Goal: Task Accomplishment & Management: Manage account settings

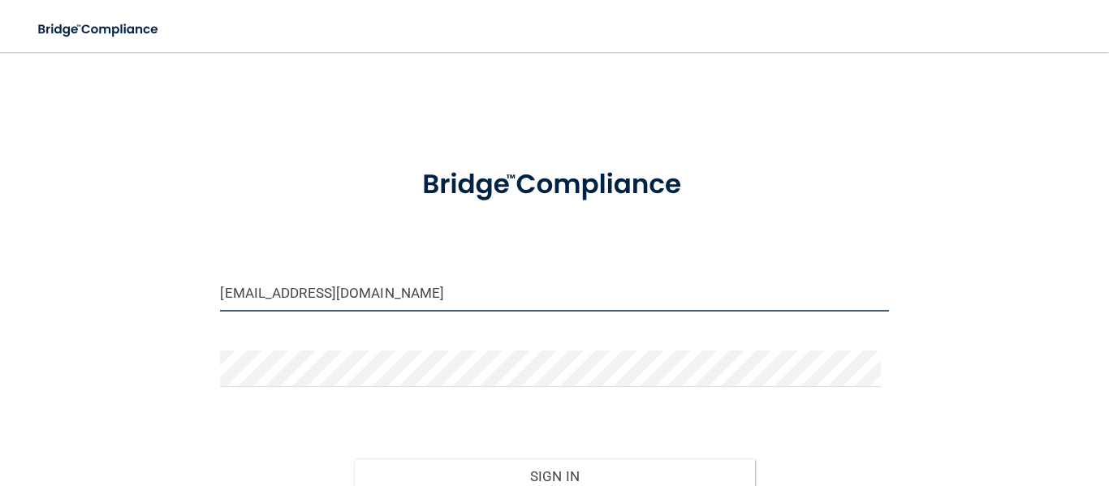
click at [418, 292] on input "[EMAIL_ADDRESS][DOMAIN_NAME]" at bounding box center [554, 293] width 668 height 37
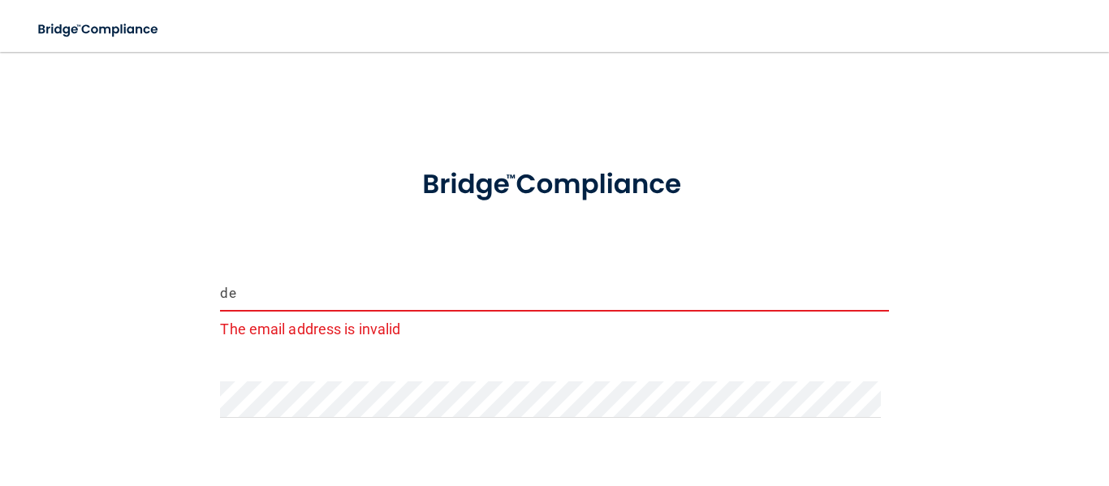
type input "d"
type input "[EMAIL_ADDRESS][DOMAIN_NAME]"
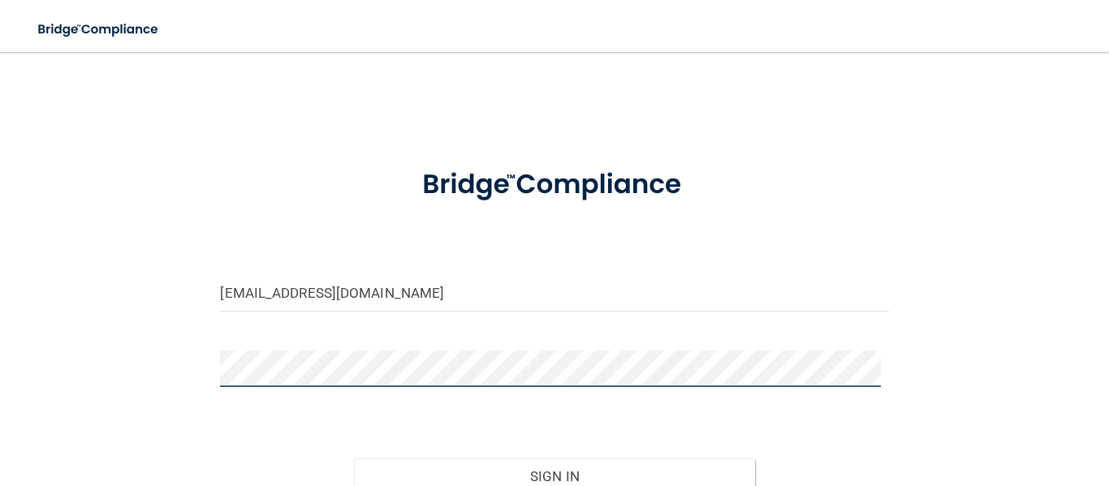
click at [0, 321] on main "[EMAIL_ADDRESS][DOMAIN_NAME] Invalid email/password. You don't have permission …" at bounding box center [554, 269] width 1109 height 434
click at [354, 459] on button "Sign In" at bounding box center [554, 477] width 401 height 36
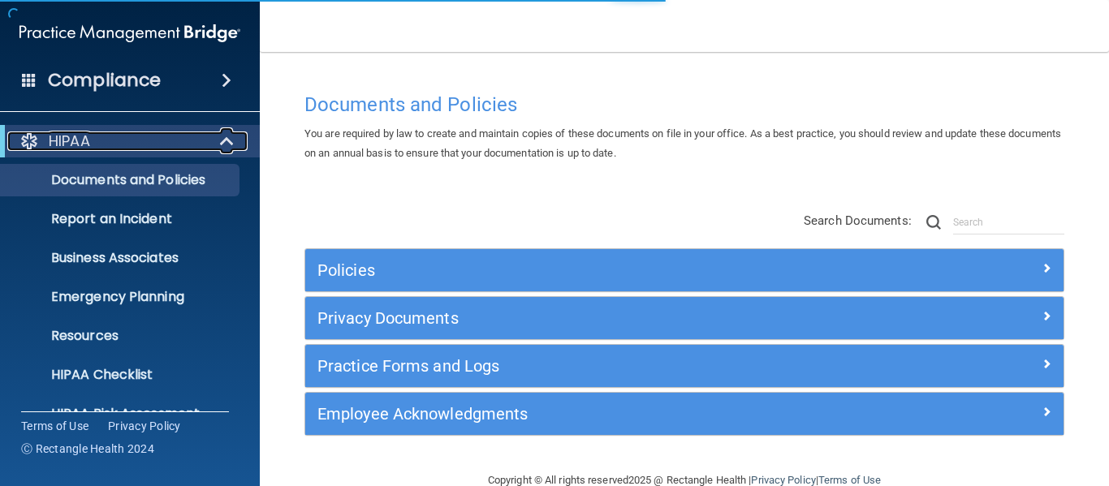
click at [217, 135] on div at bounding box center [228, 141] width 40 height 19
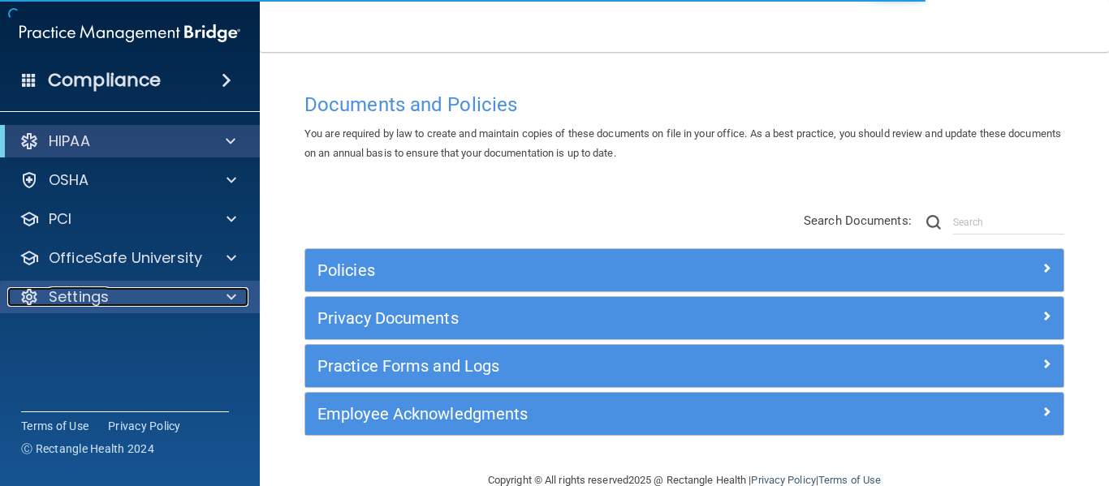
click at [90, 297] on p "Settings" at bounding box center [79, 296] width 60 height 19
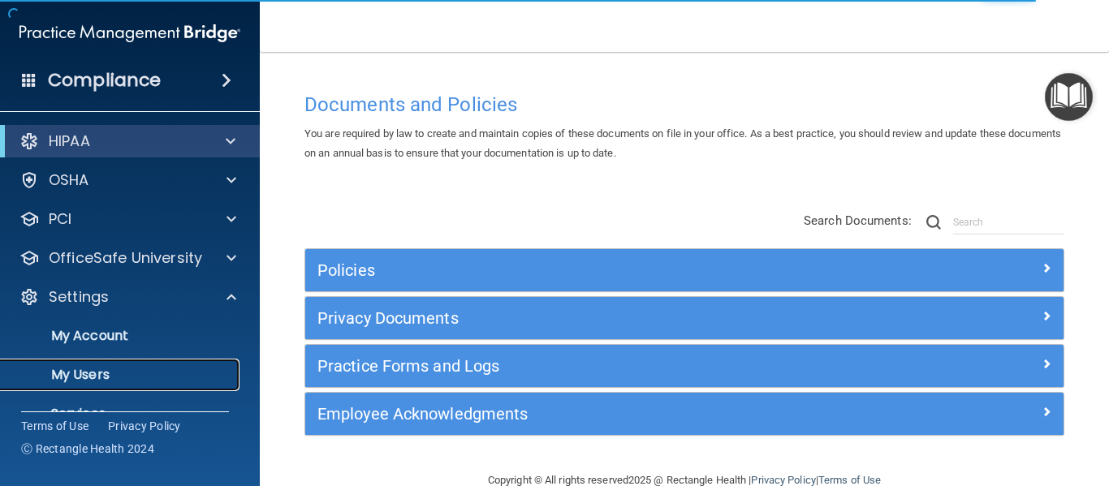
click at [84, 369] on p "My Users" at bounding box center [122, 375] width 222 height 16
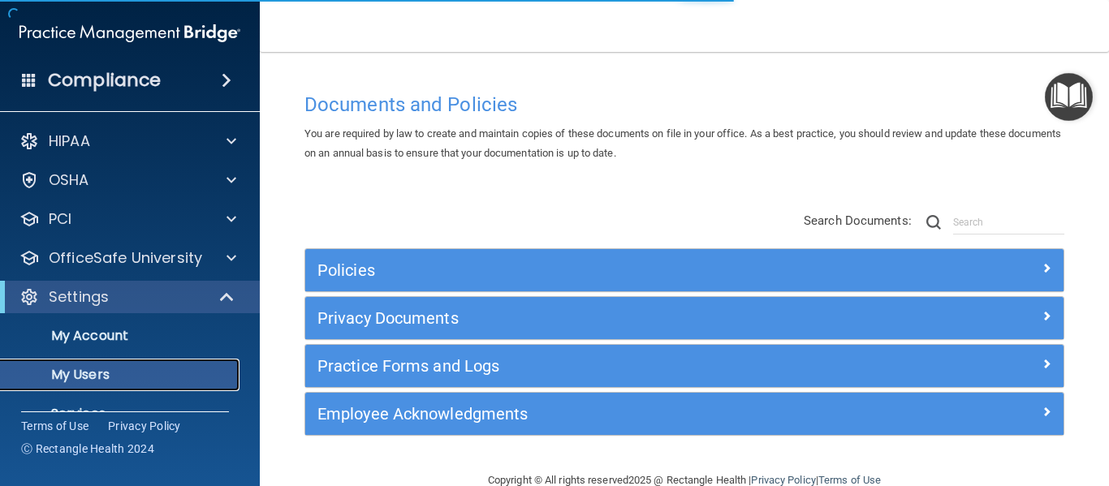
select select "20"
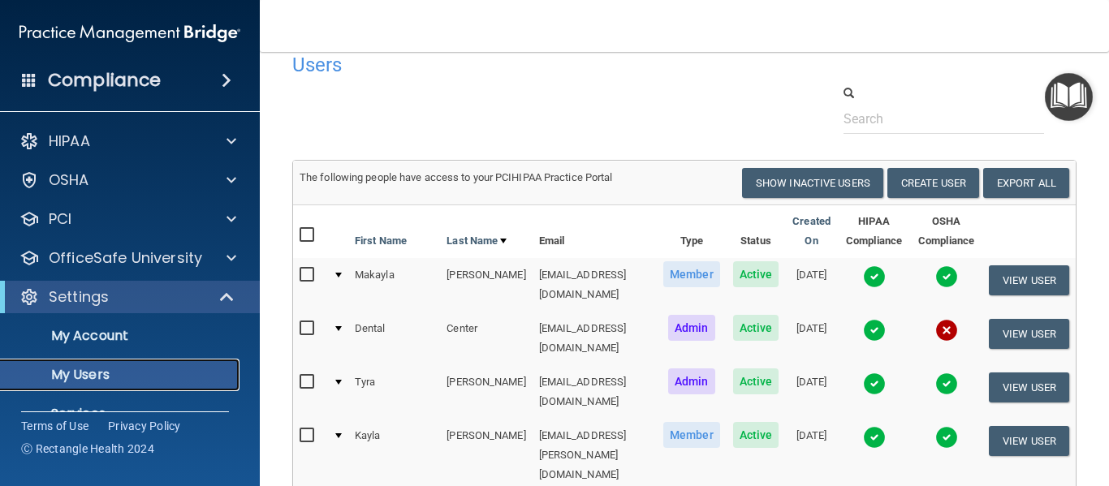
scroll to position [13, 0]
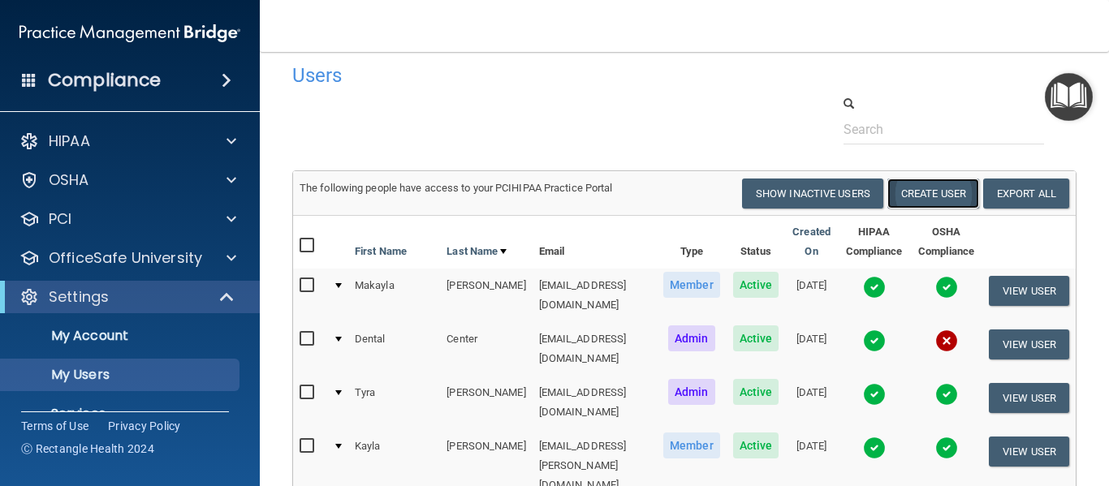
click at [895, 191] on button "Create User" at bounding box center [933, 194] width 92 height 30
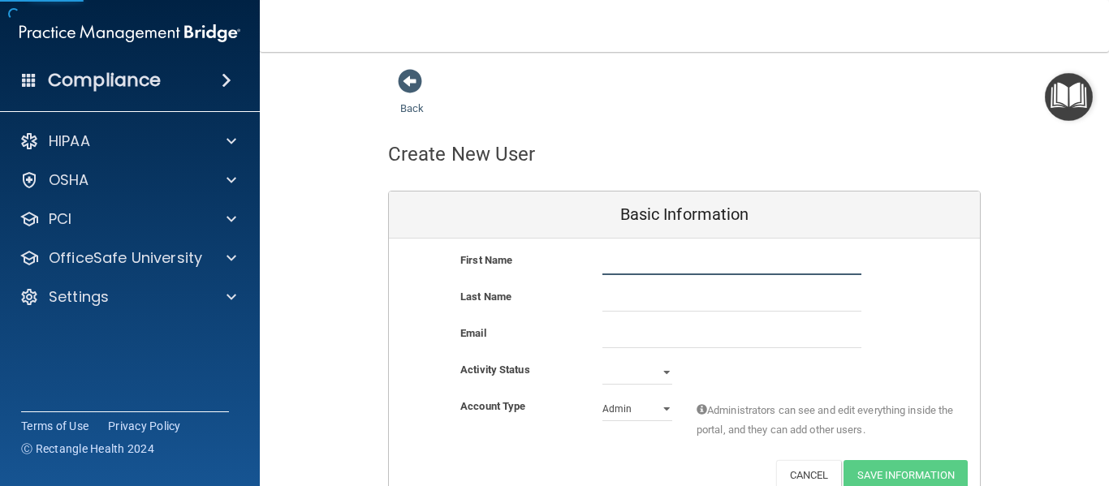
click at [688, 258] on input "text" at bounding box center [731, 263] width 259 height 24
type input "[PERSON_NAME]"
type input "Oye"
click at [808, 470] on button "Cancel" at bounding box center [809, 475] width 66 height 30
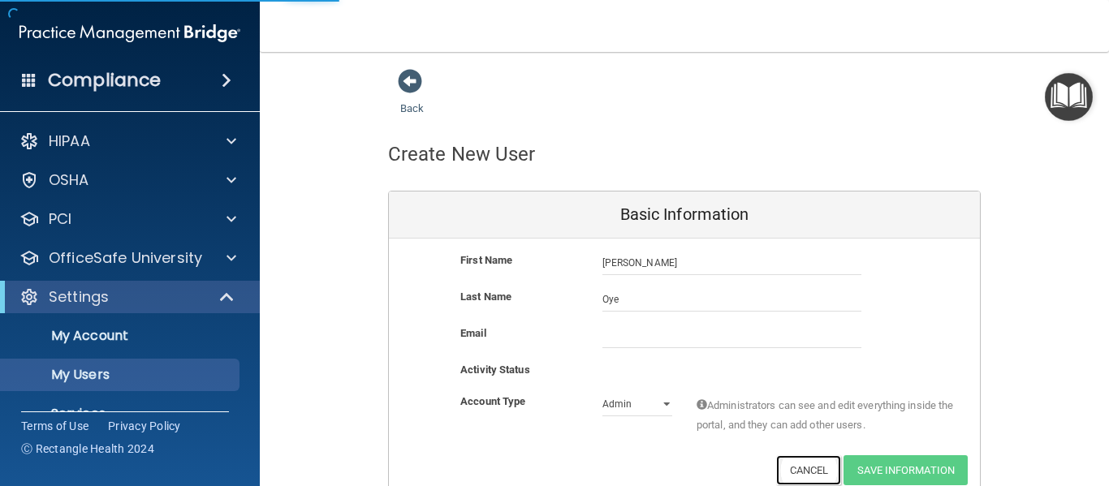
click at [796, 458] on button "Cancel" at bounding box center [809, 470] width 66 height 30
select select "20"
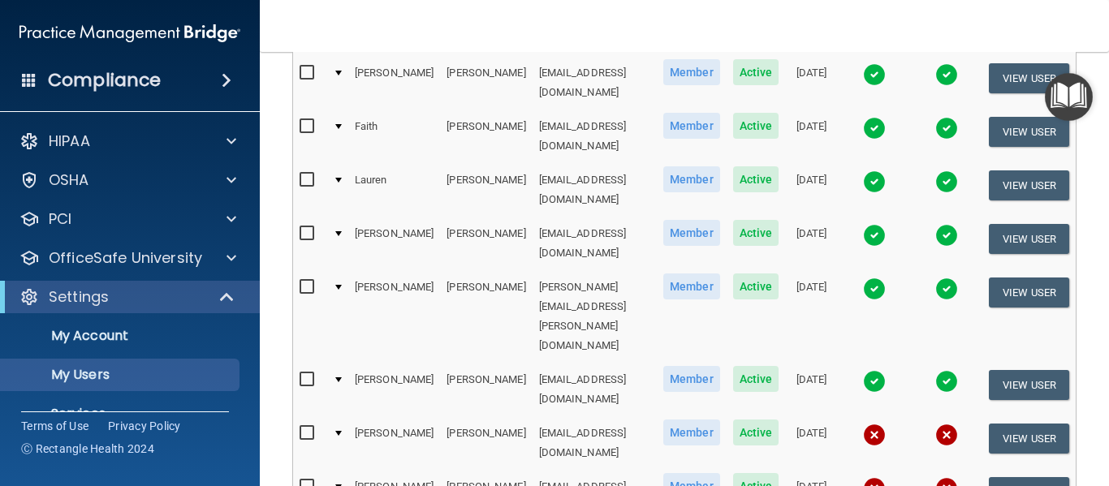
scroll to position [803, 0]
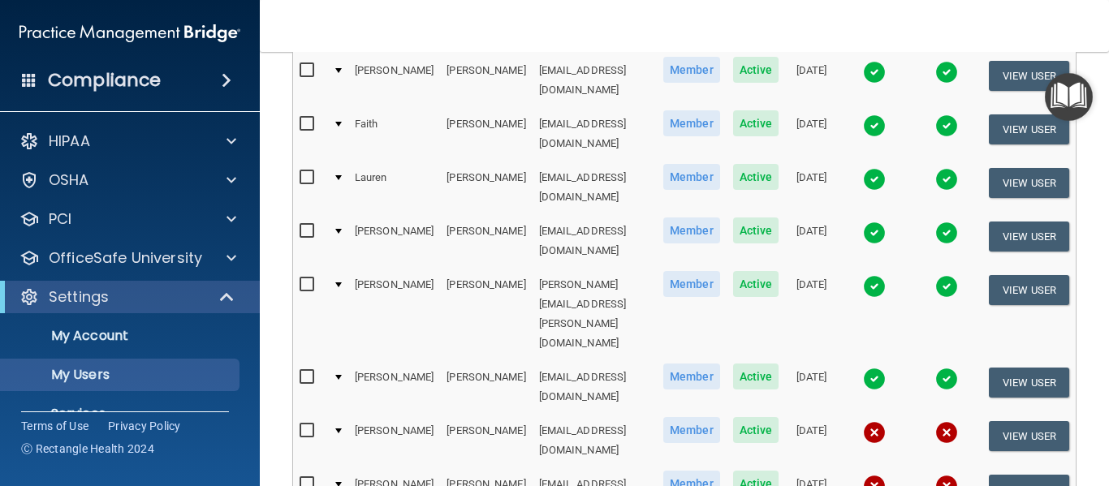
select select "20"
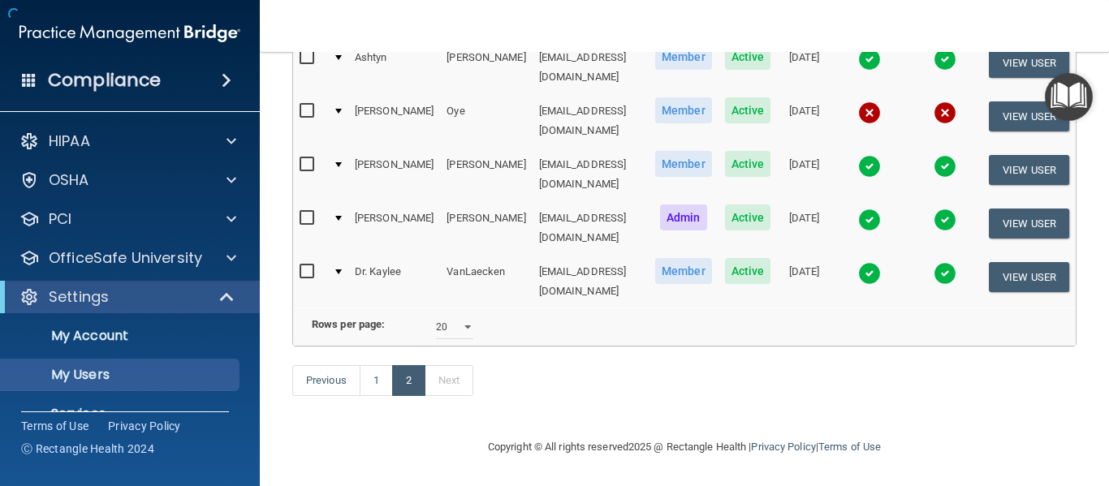
scroll to position [230, 0]
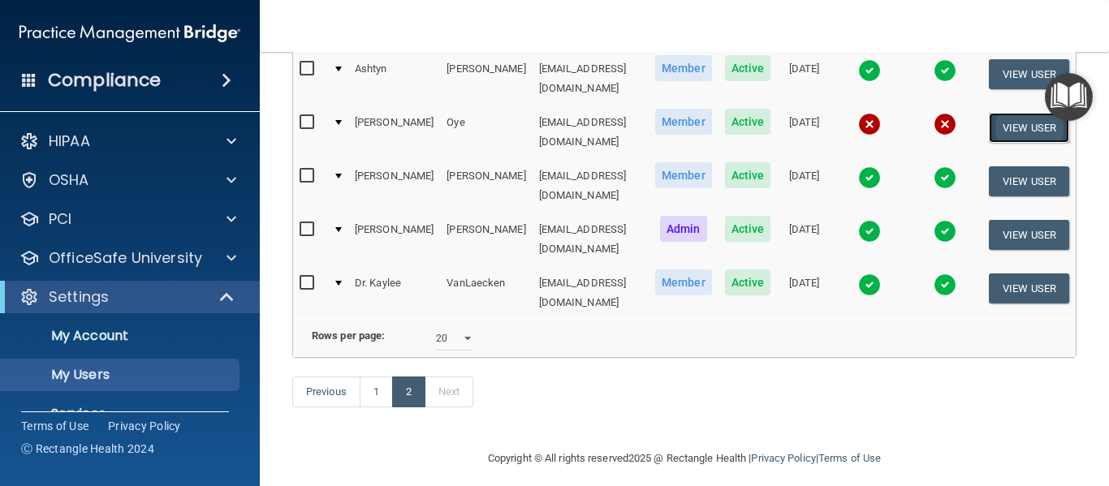
click at [1016, 123] on button "View User" at bounding box center [1029, 128] width 80 height 30
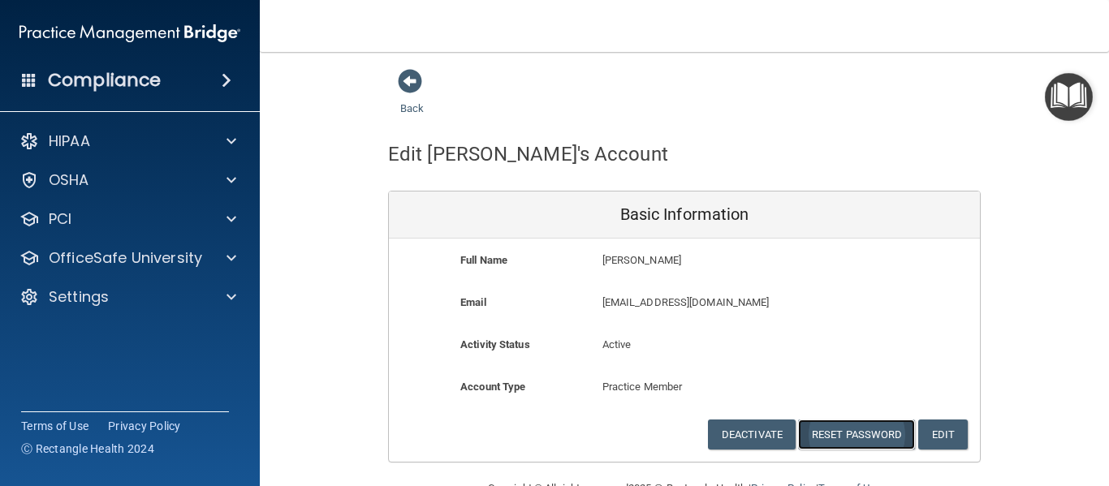
click at [847, 432] on button "Reset Password" at bounding box center [856, 435] width 117 height 30
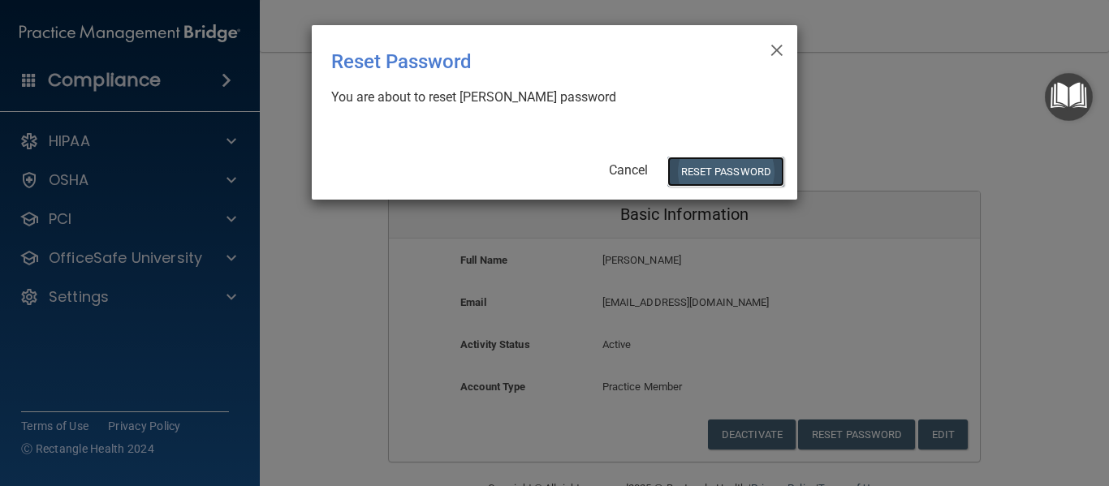
click at [713, 164] on button "Reset Password" at bounding box center [725, 172] width 117 height 30
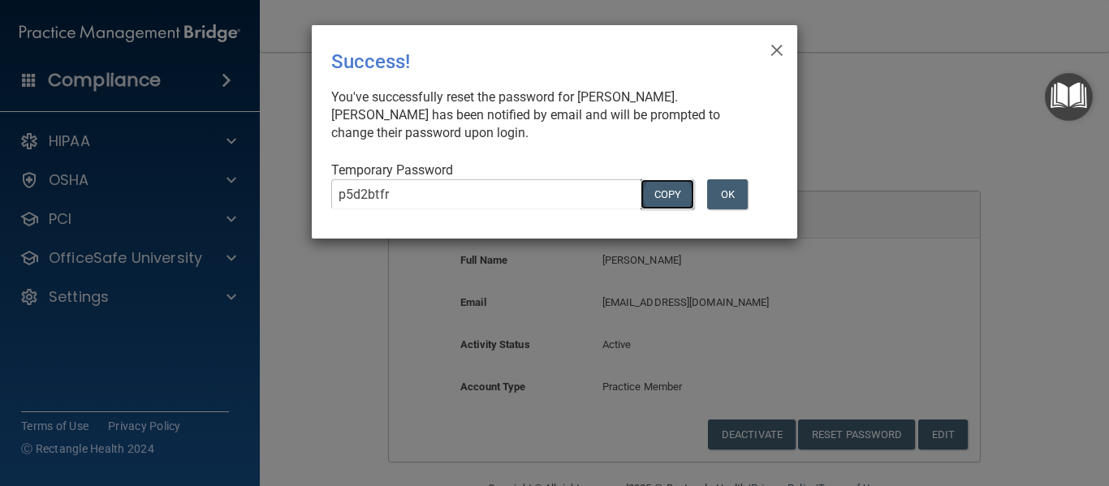
click at [673, 184] on button "COPY" at bounding box center [668, 194] width 54 height 30
click at [725, 201] on button "OK" at bounding box center [727, 194] width 41 height 30
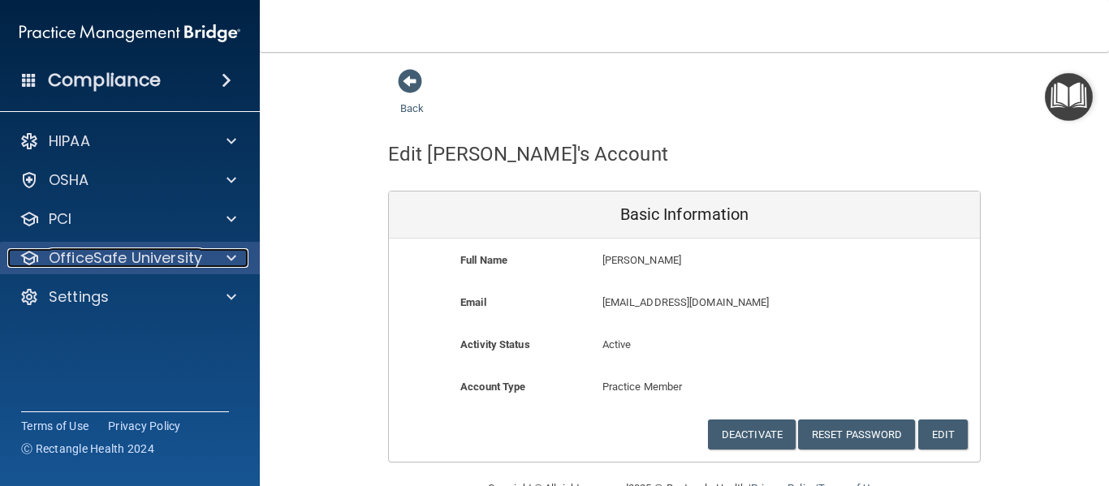
click at [103, 257] on p "OfficeSafe University" at bounding box center [125, 257] width 153 height 19
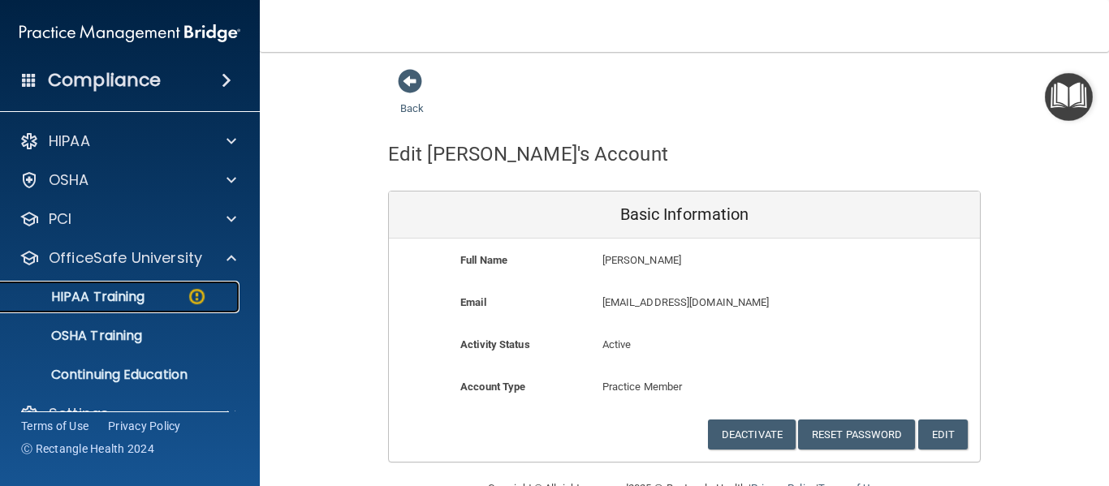
click at [119, 300] on p "HIPAA Training" at bounding box center [78, 297] width 134 height 16
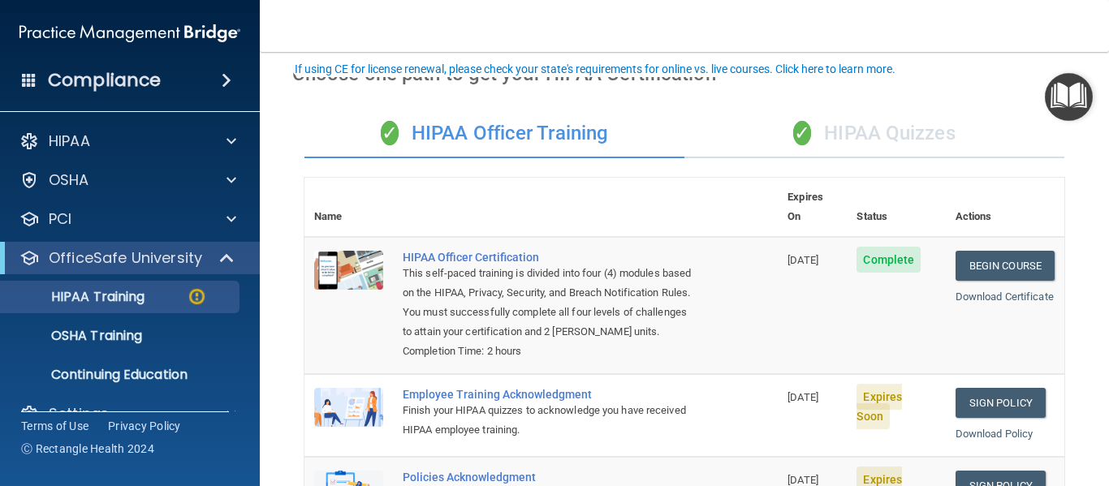
scroll to position [65, 0]
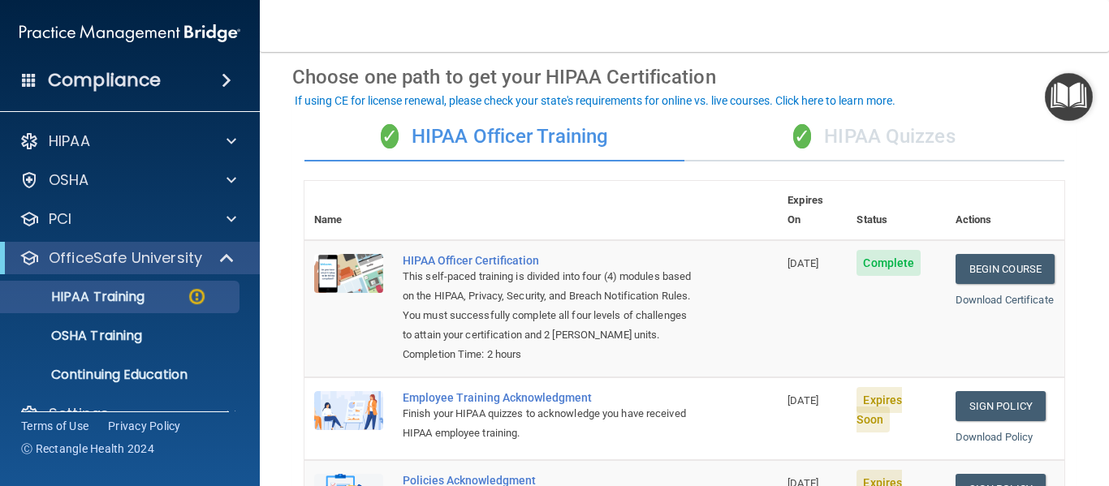
click at [893, 135] on div "✓ HIPAA Quizzes" at bounding box center [874, 137] width 380 height 49
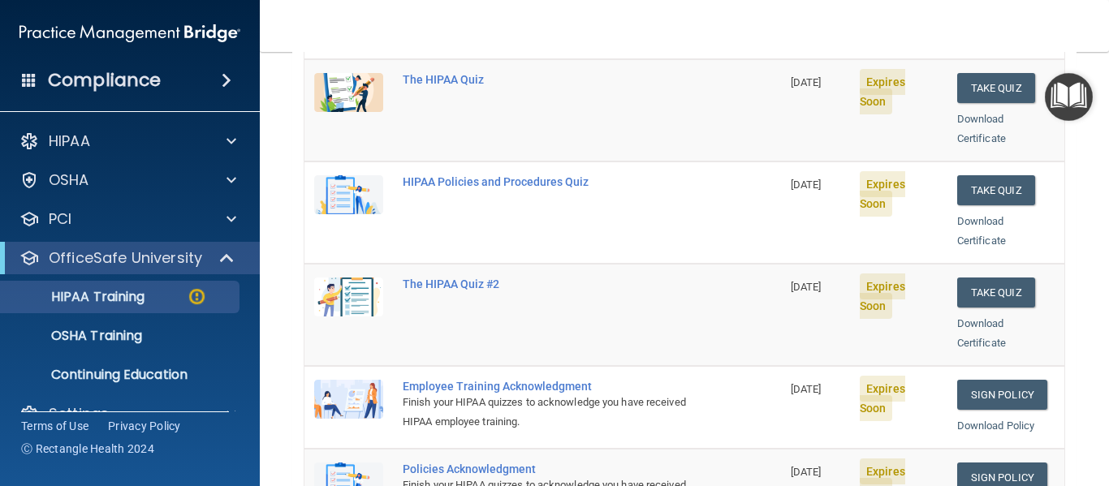
scroll to position [224, 0]
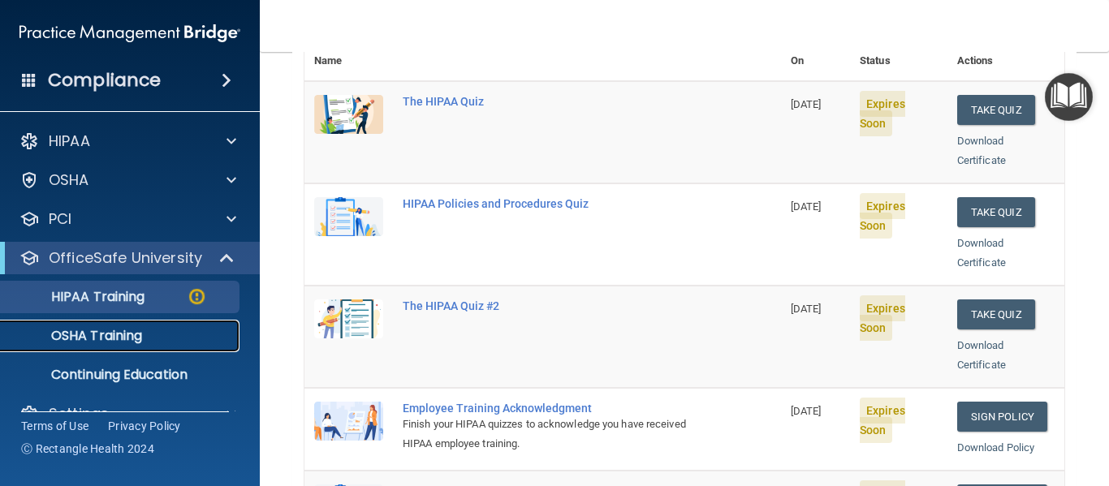
click at [96, 343] on p "OSHA Training" at bounding box center [77, 336] width 132 height 16
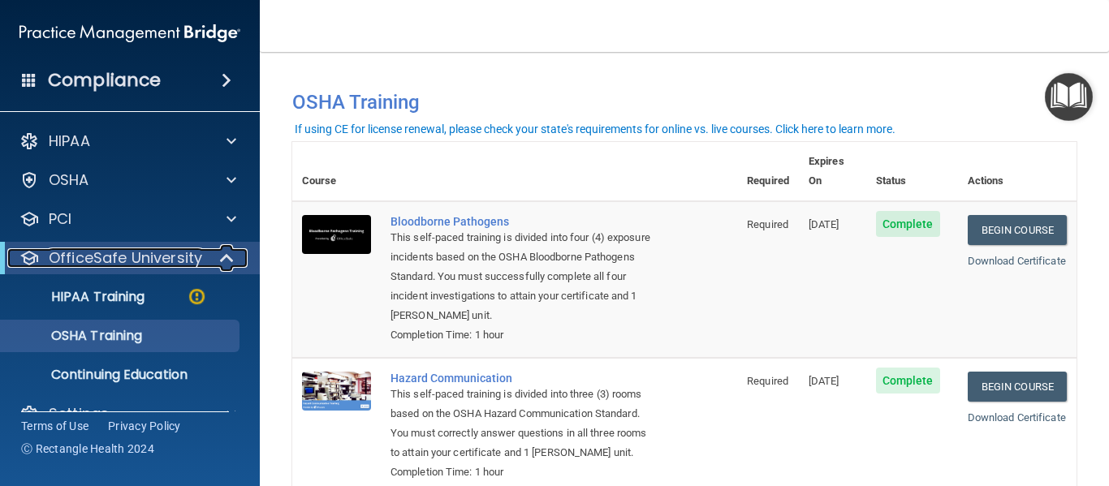
click at [223, 262] on span at bounding box center [229, 257] width 14 height 19
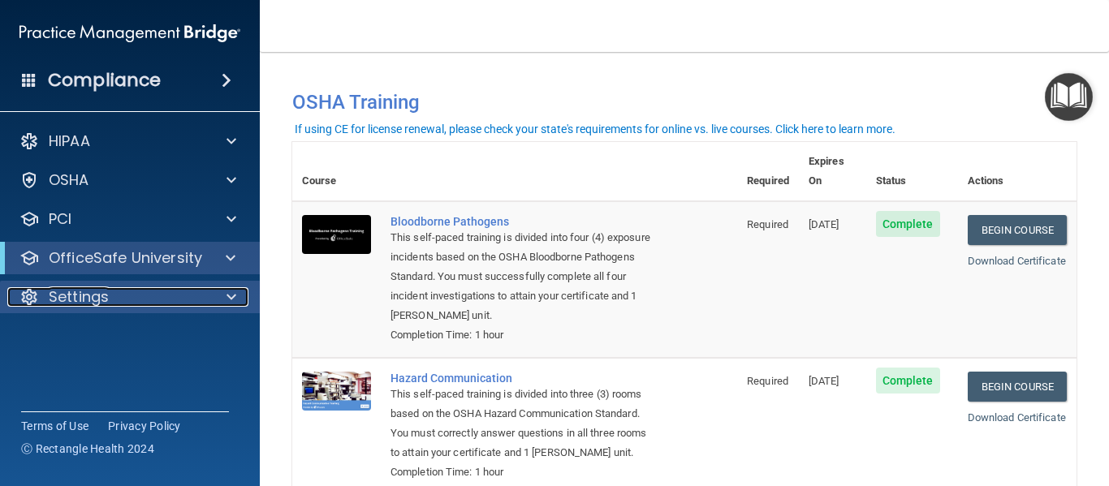
click at [213, 292] on div at bounding box center [229, 296] width 41 height 19
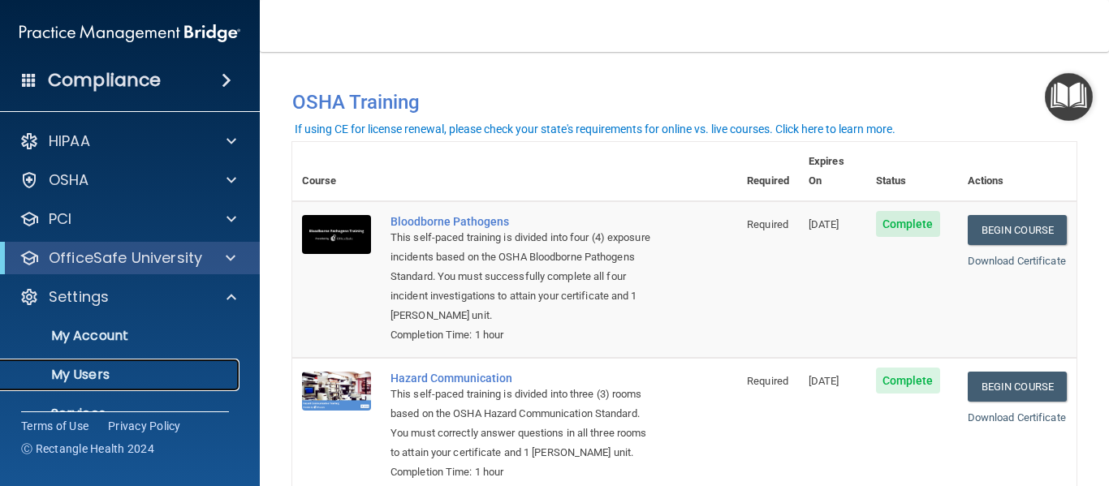
click at [88, 375] on p "My Users" at bounding box center [122, 375] width 222 height 16
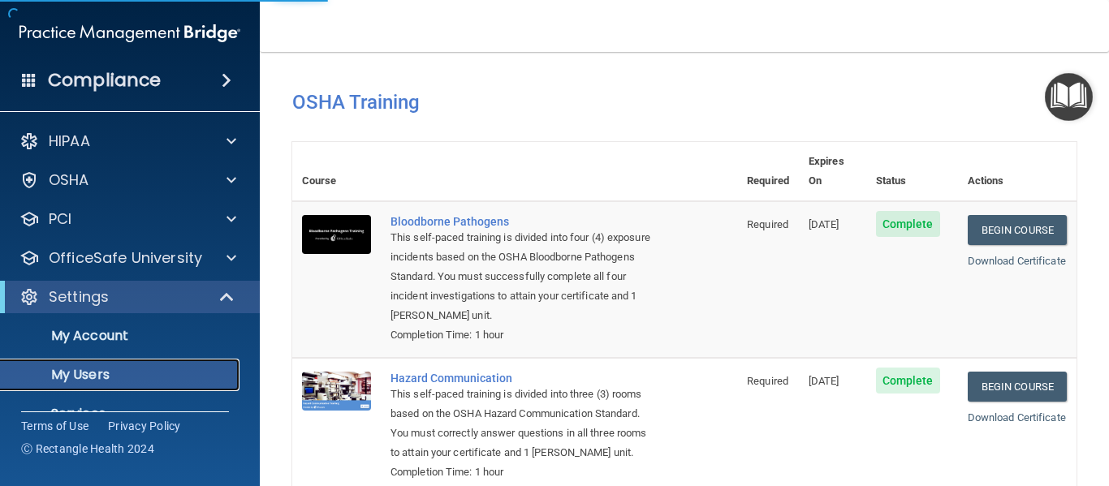
select select "20"
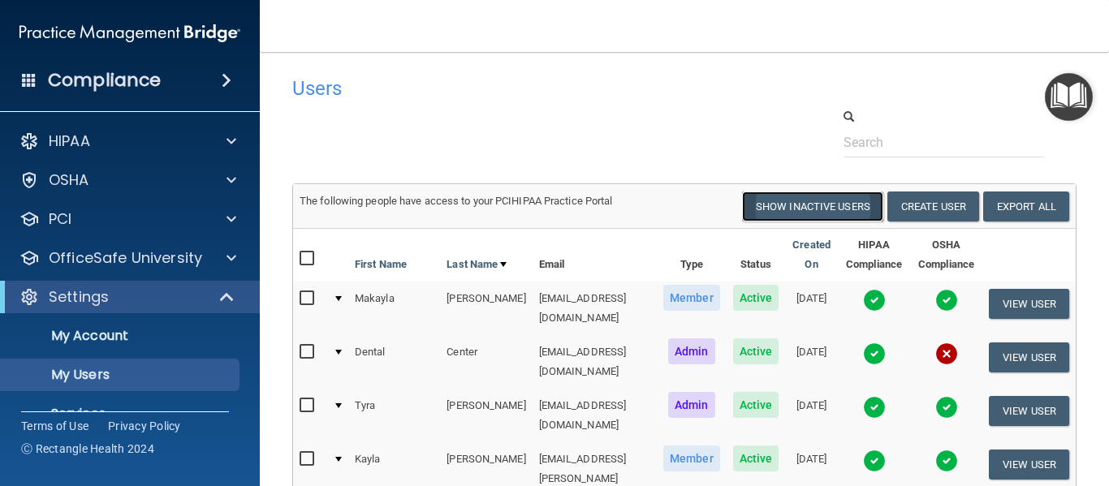
click at [787, 215] on button "Show Inactive Users" at bounding box center [812, 207] width 141 height 30
select select "20"
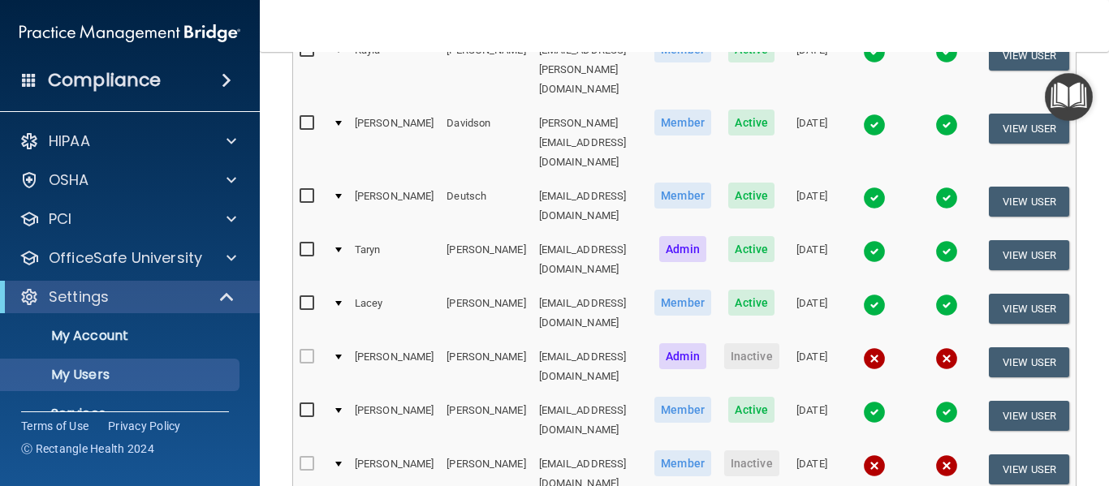
scroll to position [486, 0]
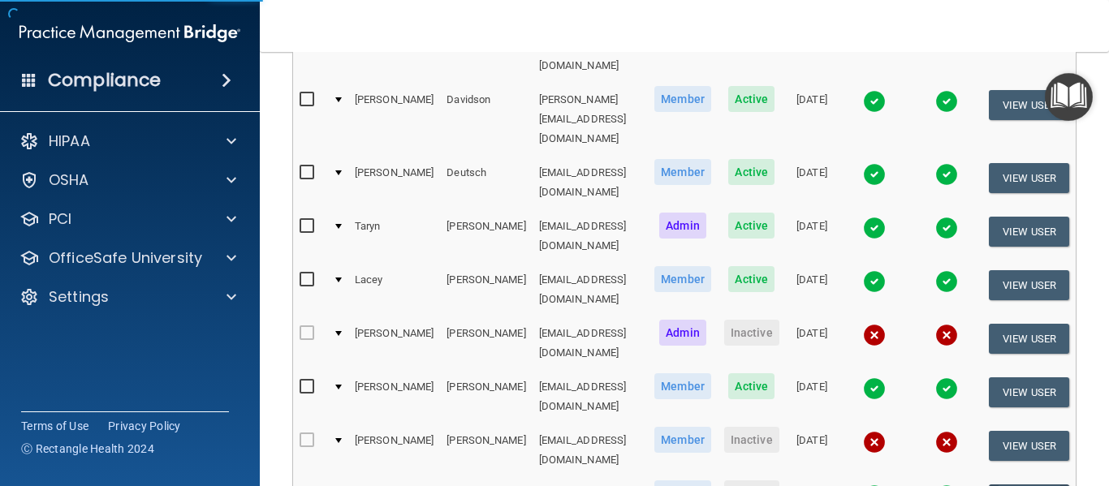
scroll to position [41, 0]
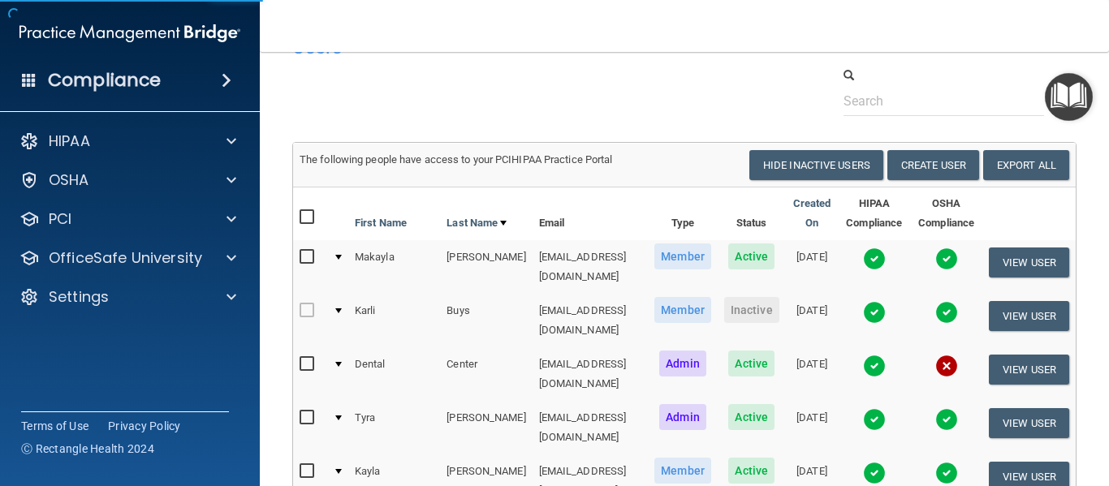
select select "practice_member"
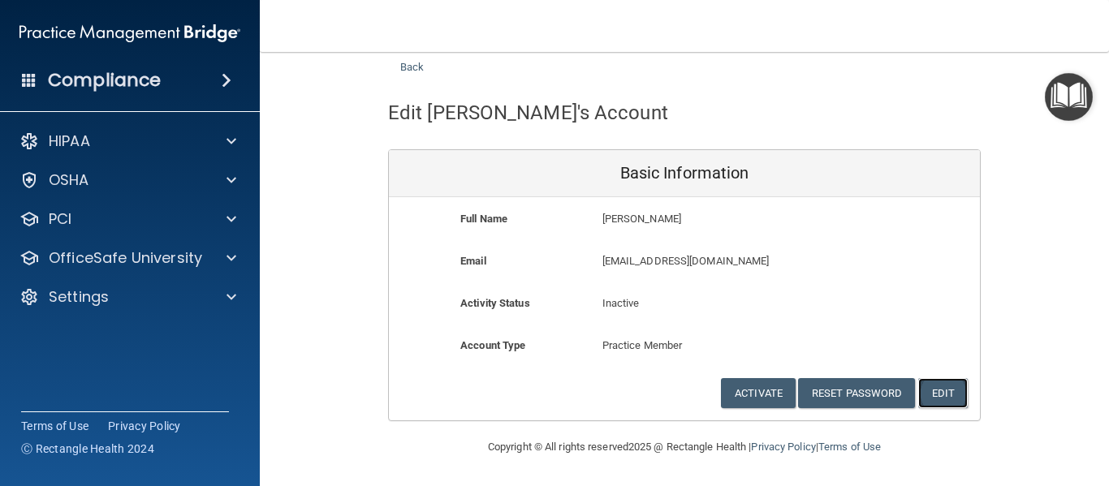
click at [931, 392] on button "Edit" at bounding box center [943, 393] width 50 height 30
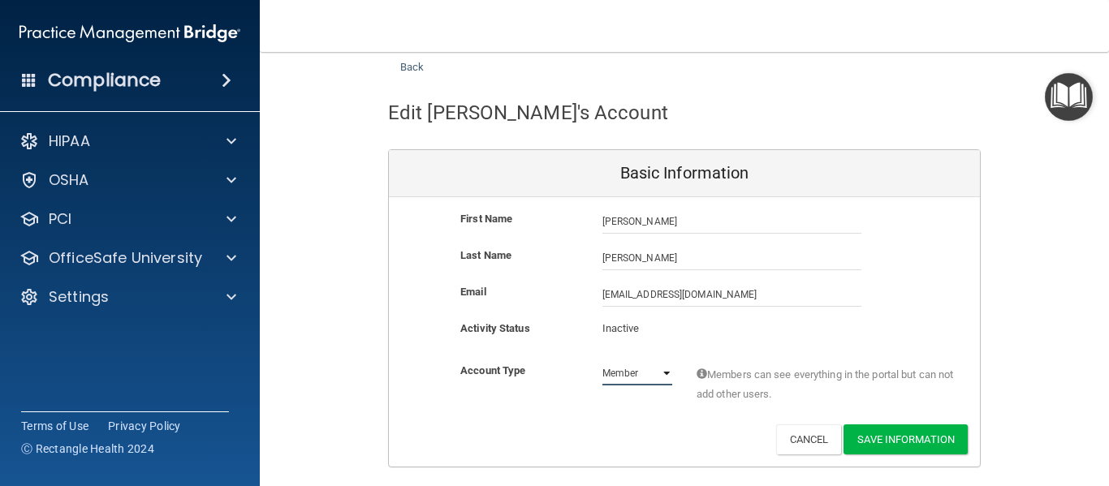
click at [657, 373] on select "Admin Member" at bounding box center [637, 373] width 70 height 24
click at [788, 445] on button "Cancel" at bounding box center [809, 440] width 66 height 30
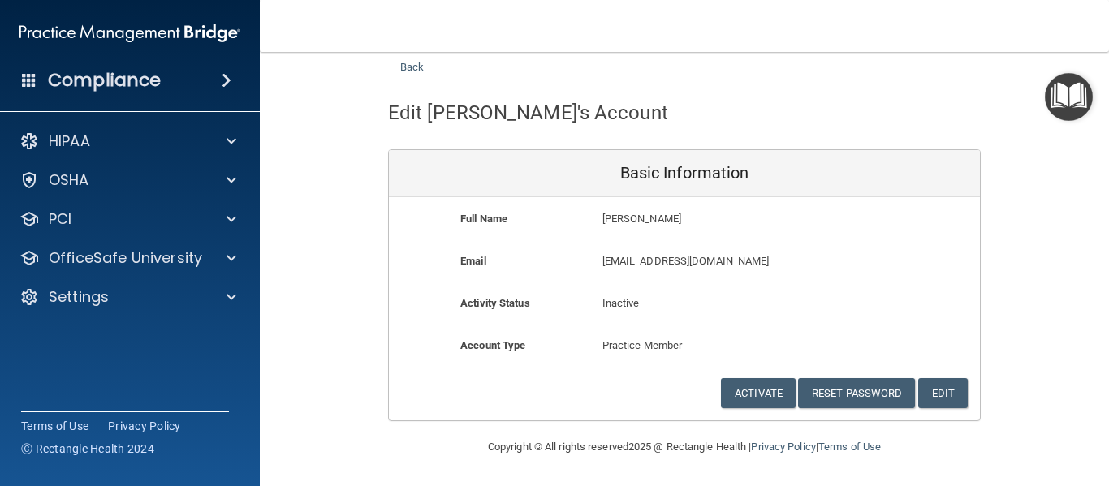
scroll to position [0, 0]
